Goal: Transaction & Acquisition: Purchase product/service

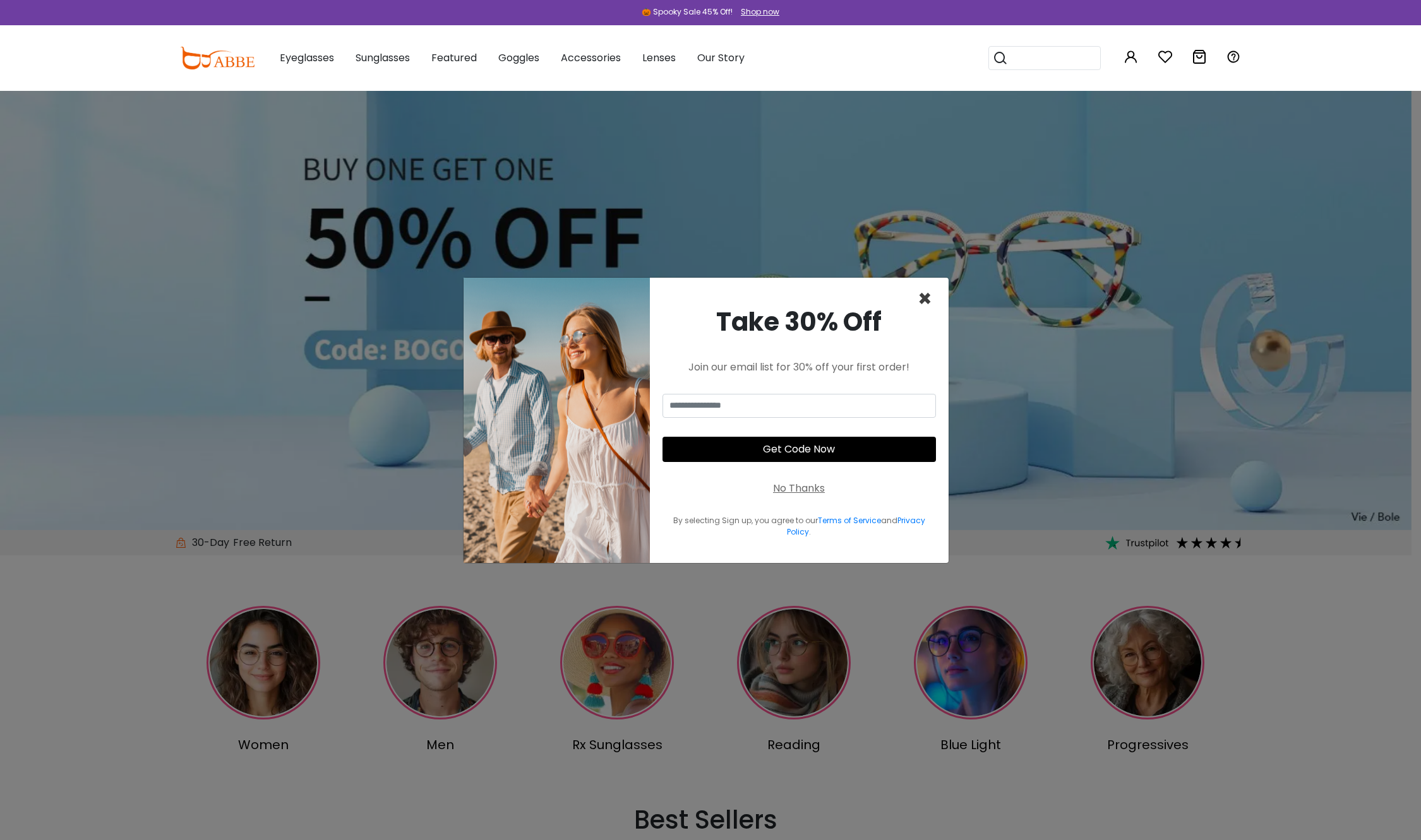
click at [922, 283] on span "×" at bounding box center [925, 299] width 14 height 33
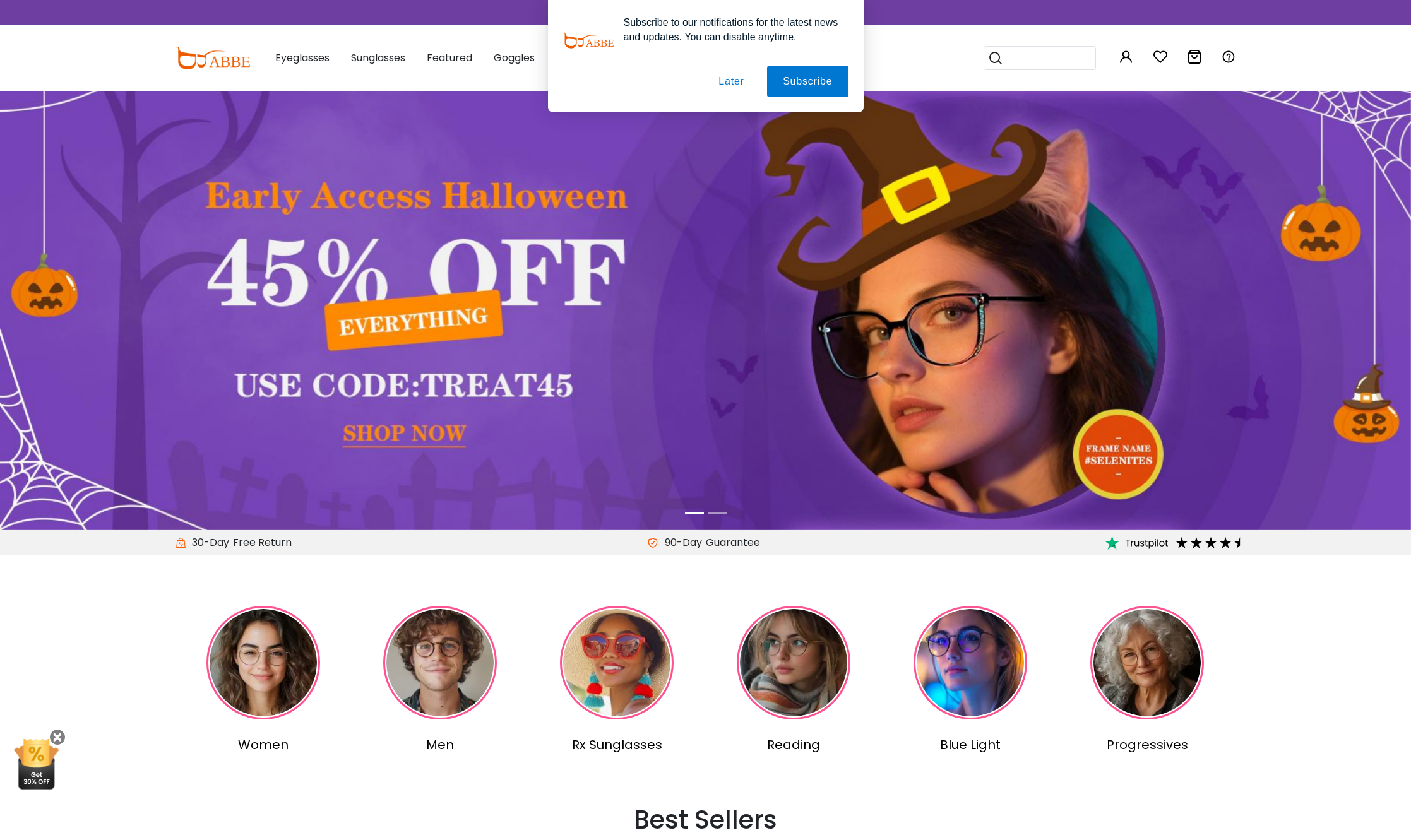
click at [339, 57] on div "Subscribe to our notifications for the latest news and updates. You can disable…" at bounding box center [705, 56] width 1411 height 113
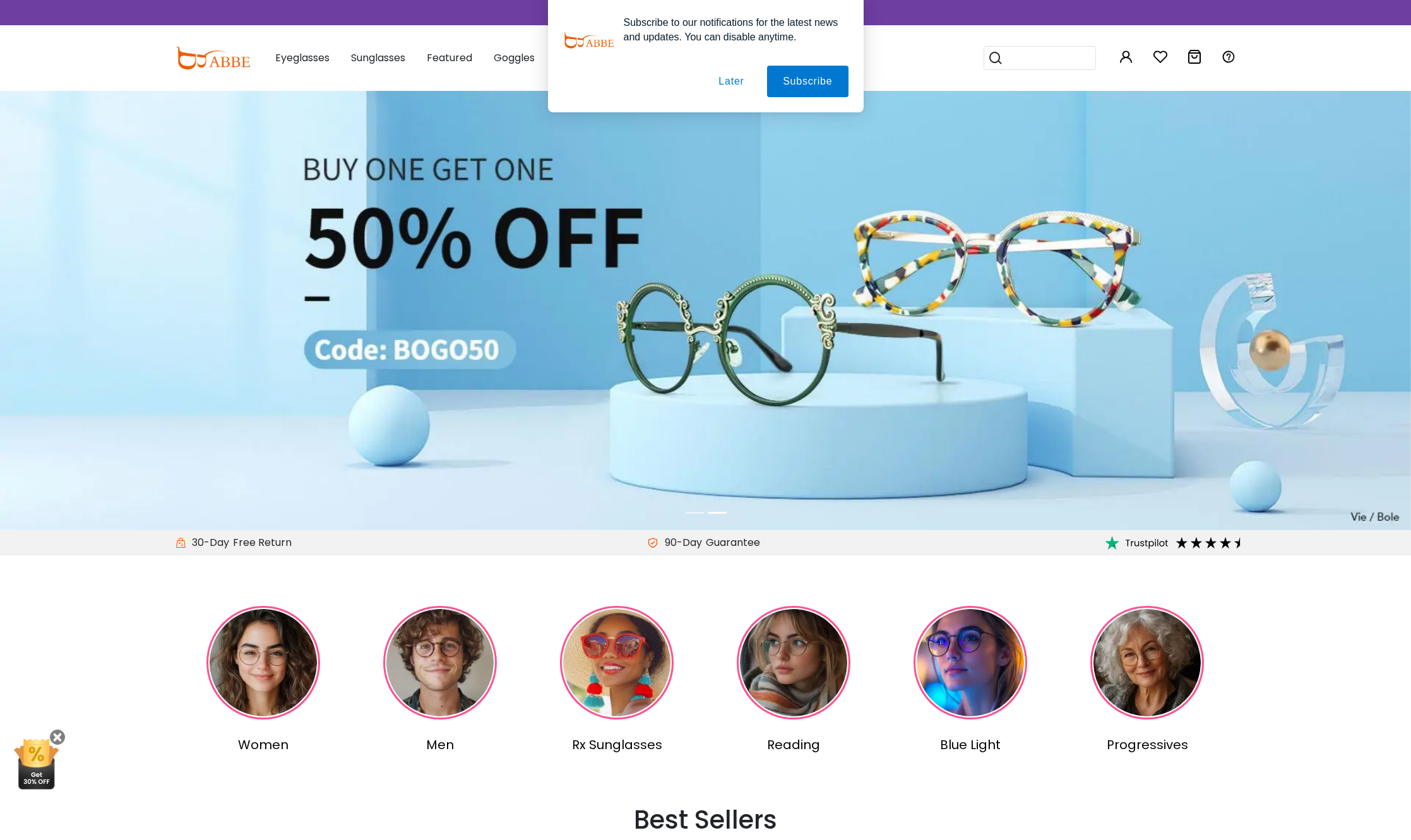
click at [732, 82] on button "Later" at bounding box center [731, 82] width 57 height 32
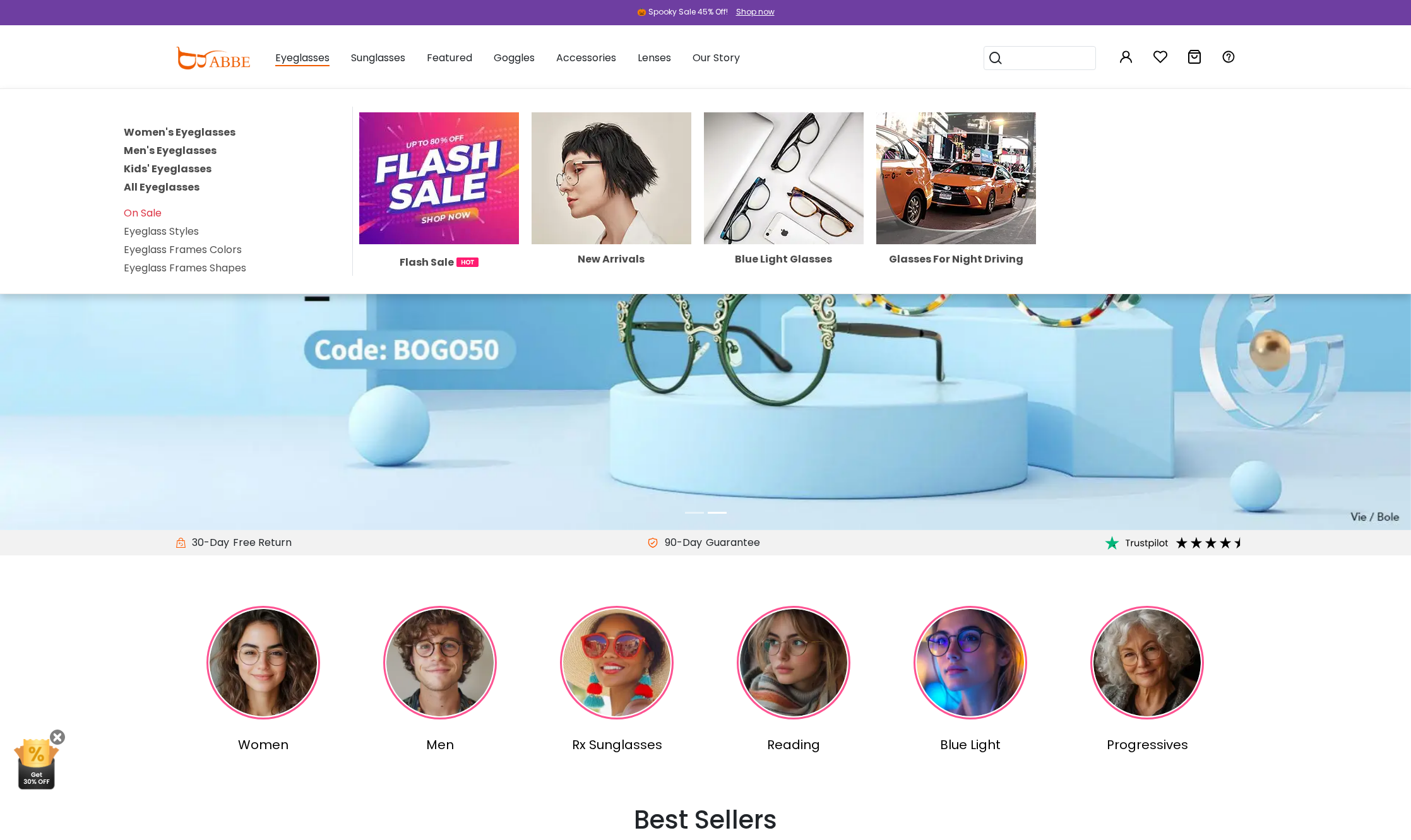
click at [196, 195] on link "All Eyeglasses" at bounding box center [161, 187] width 75 height 14
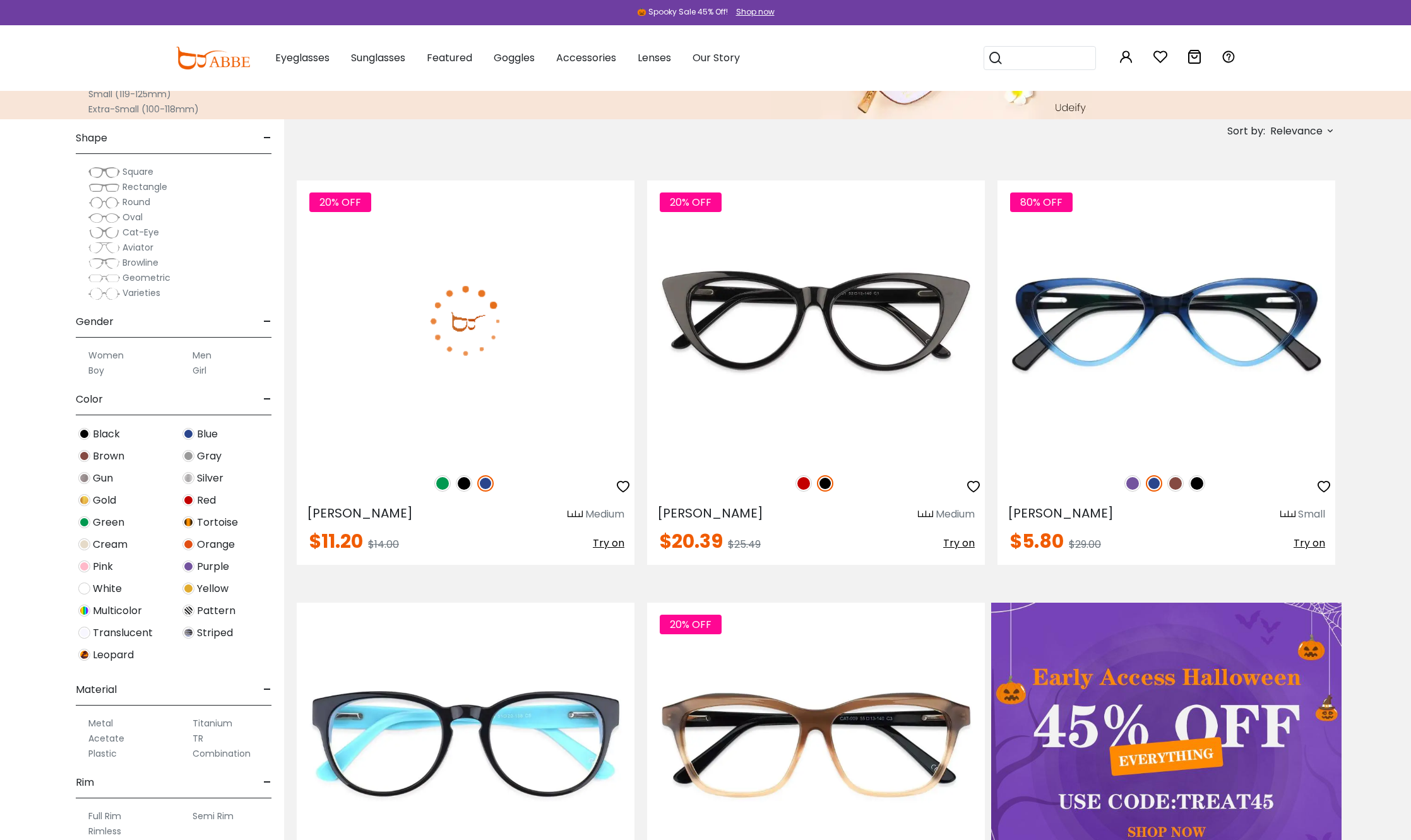
scroll to position [189, 0]
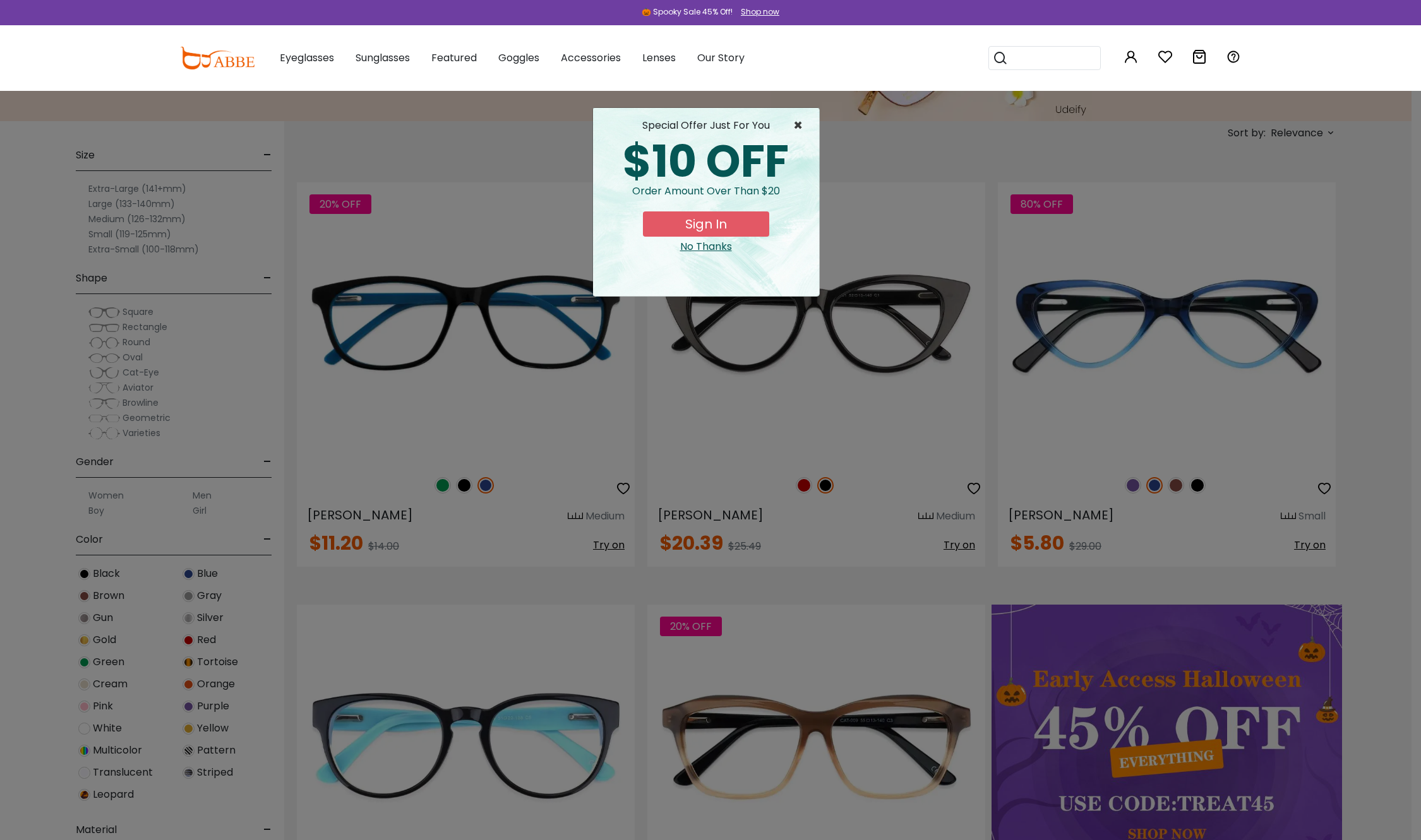
click at [793, 130] on span "×" at bounding box center [801, 125] width 16 height 15
